Goal: Find specific page/section: Find specific page/section

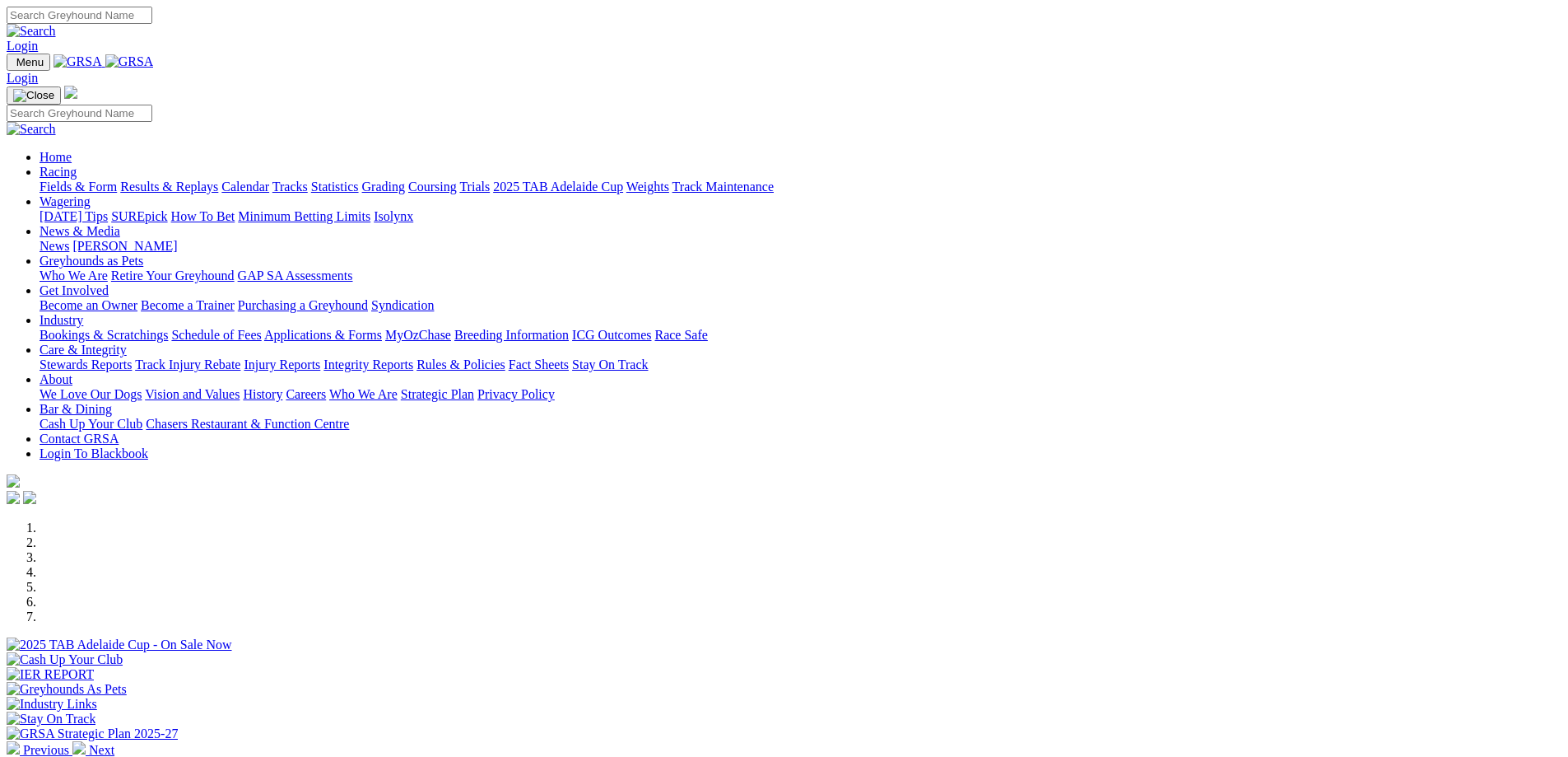
click at [77, 164] on link "Racing" at bounding box center [57, 172] width 37 height 14
click at [269, 180] on link "Calendar" at bounding box center [245, 187] width 47 height 14
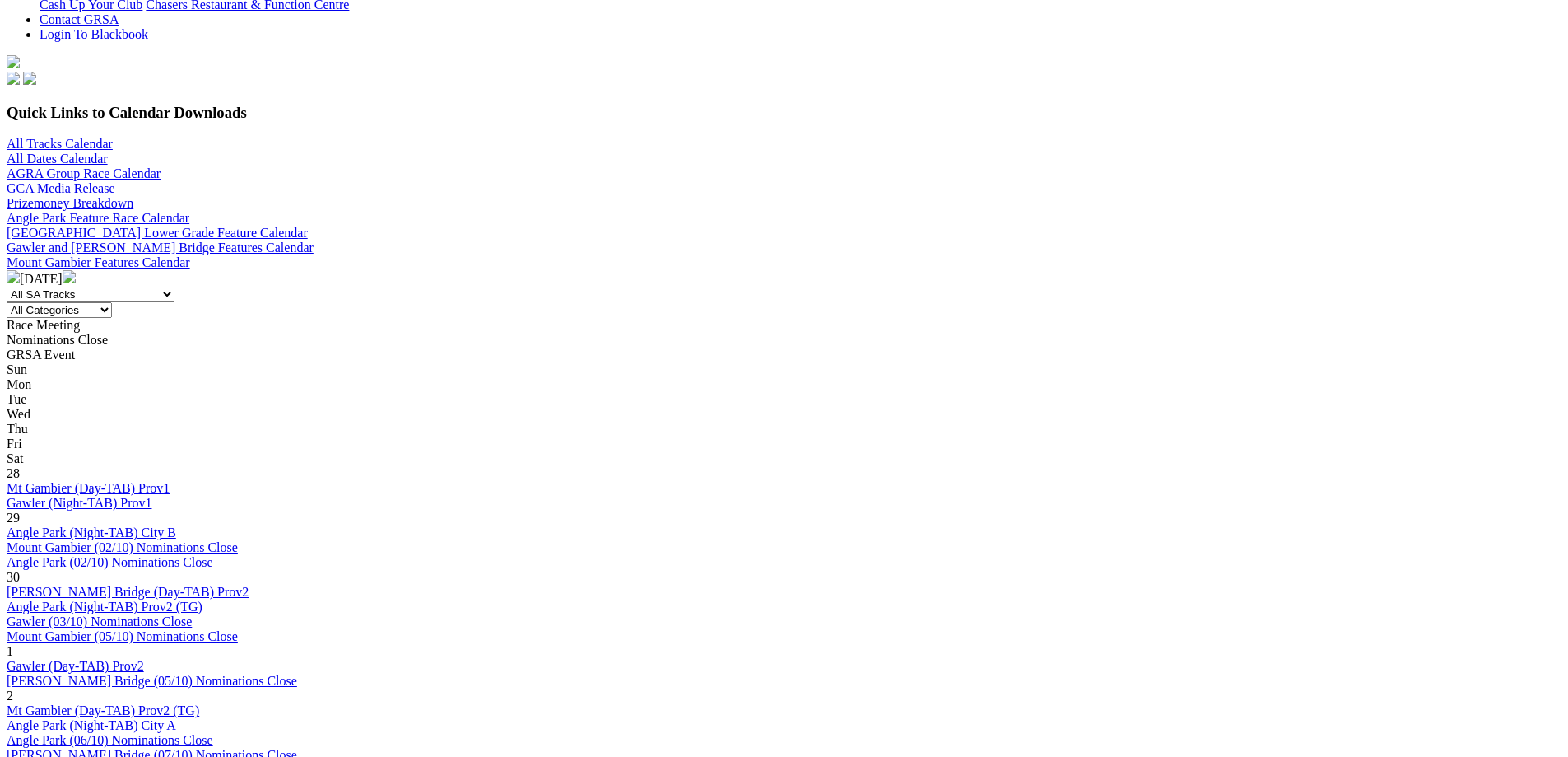
scroll to position [412, 0]
